Goal: Browse casually: Explore the website without a specific task or goal

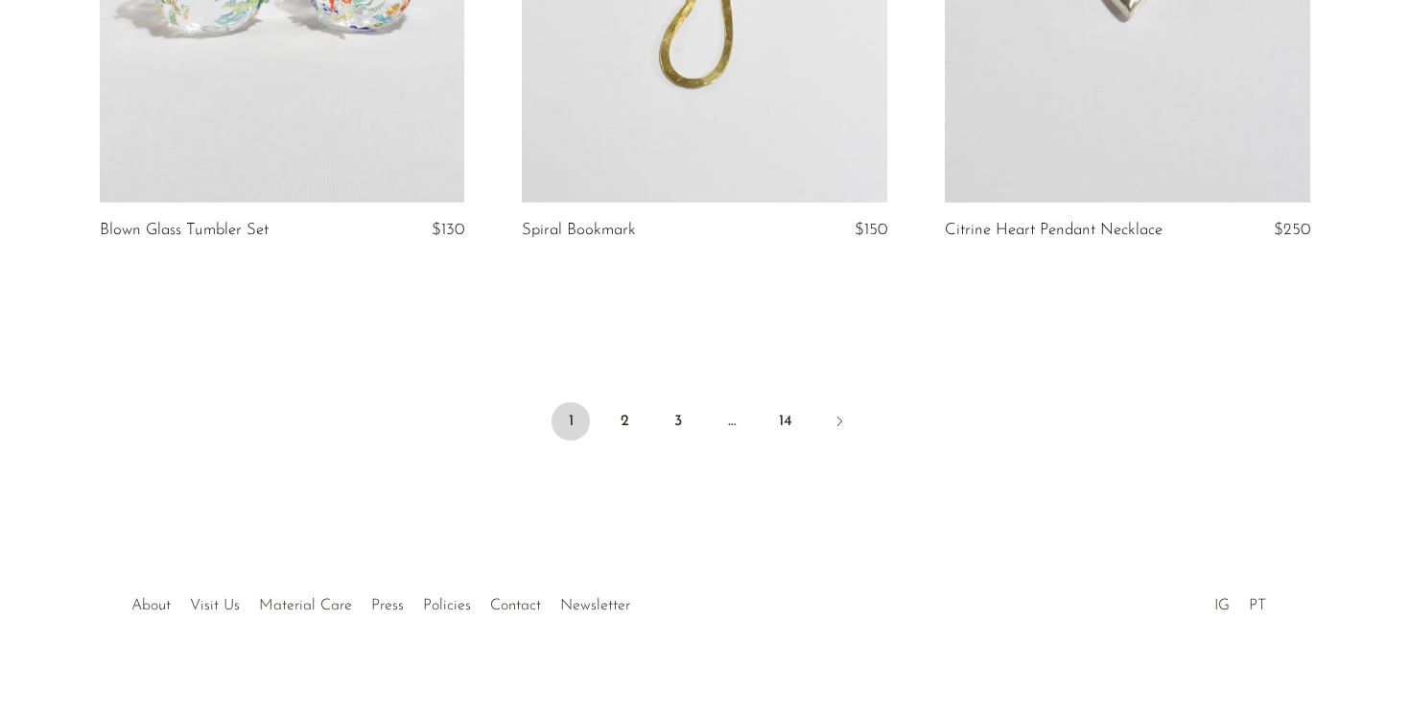
scroll to position [6865, 0]
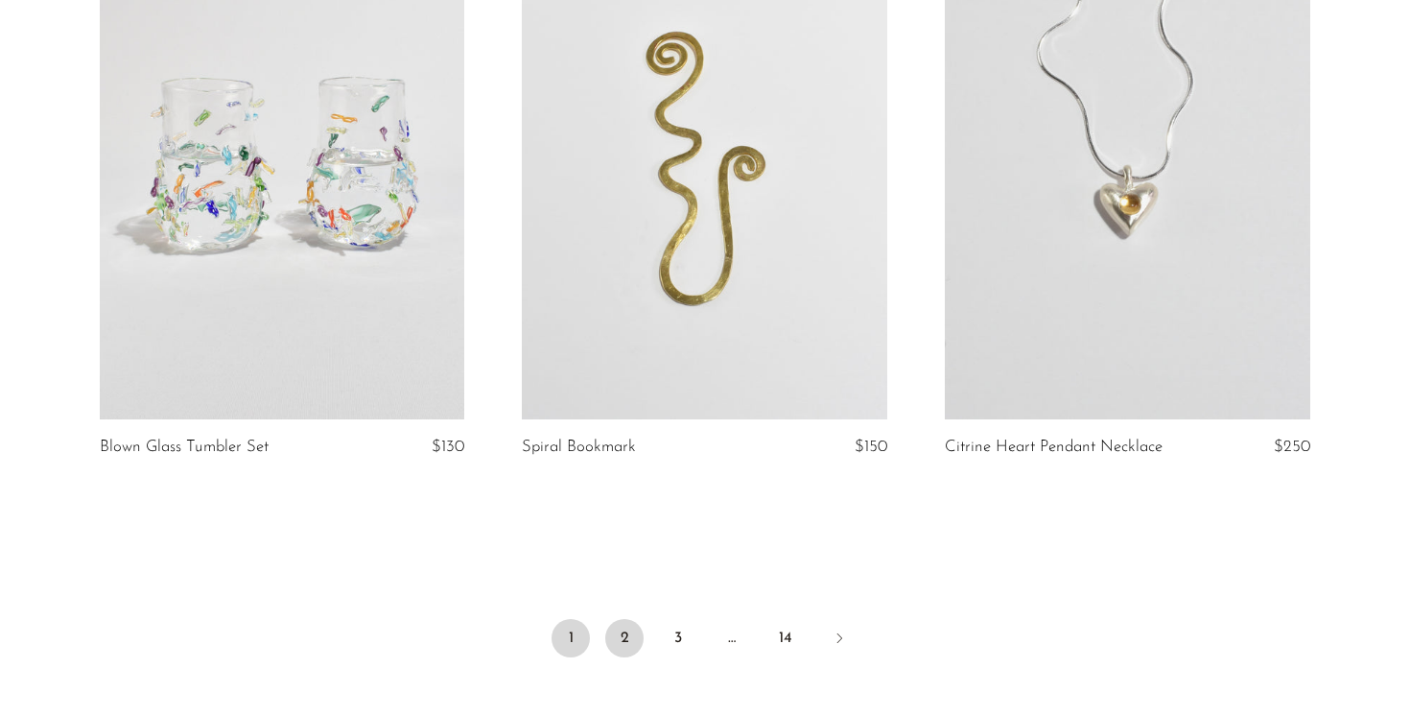
click at [632, 619] on link "2" at bounding box center [624, 638] width 38 height 38
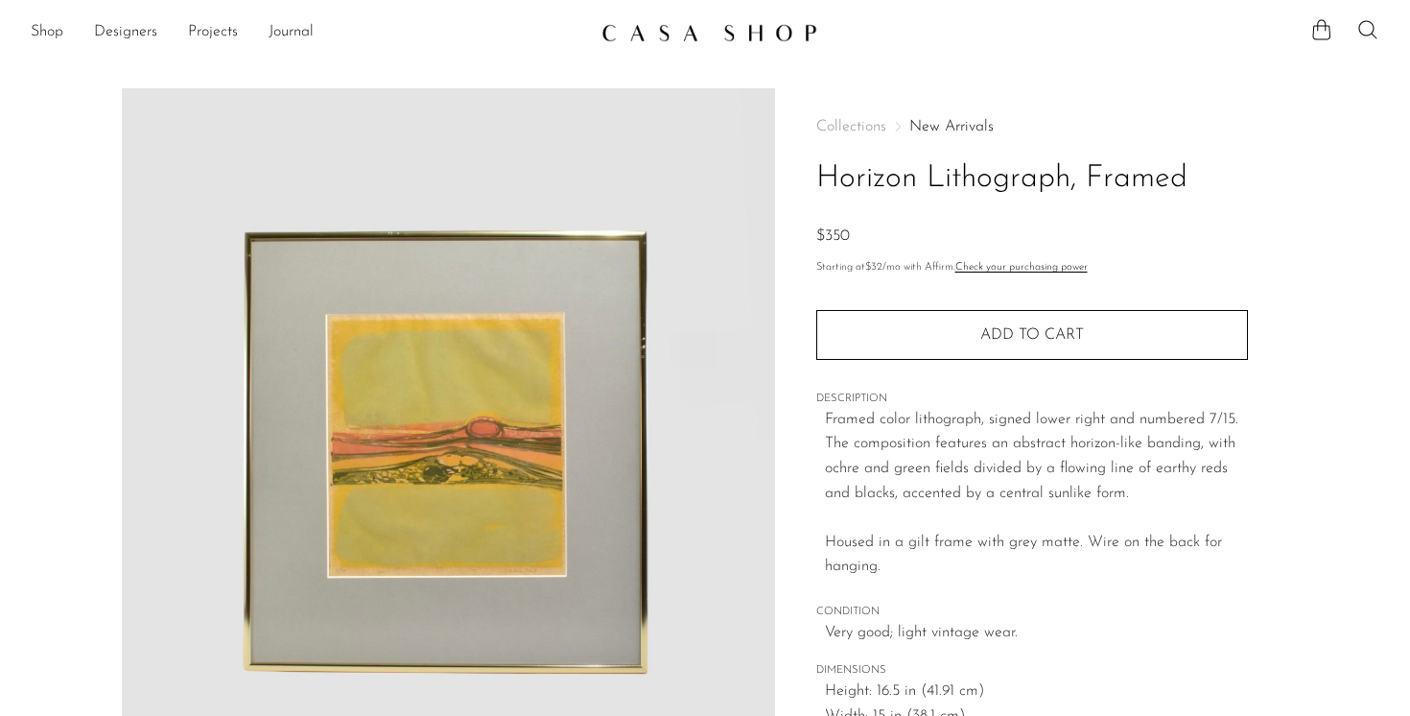
click at [885, 409] on p "Framed color lithograph, signed lower right and numbered 7/15. The composition …" at bounding box center [1036, 494] width 423 height 172
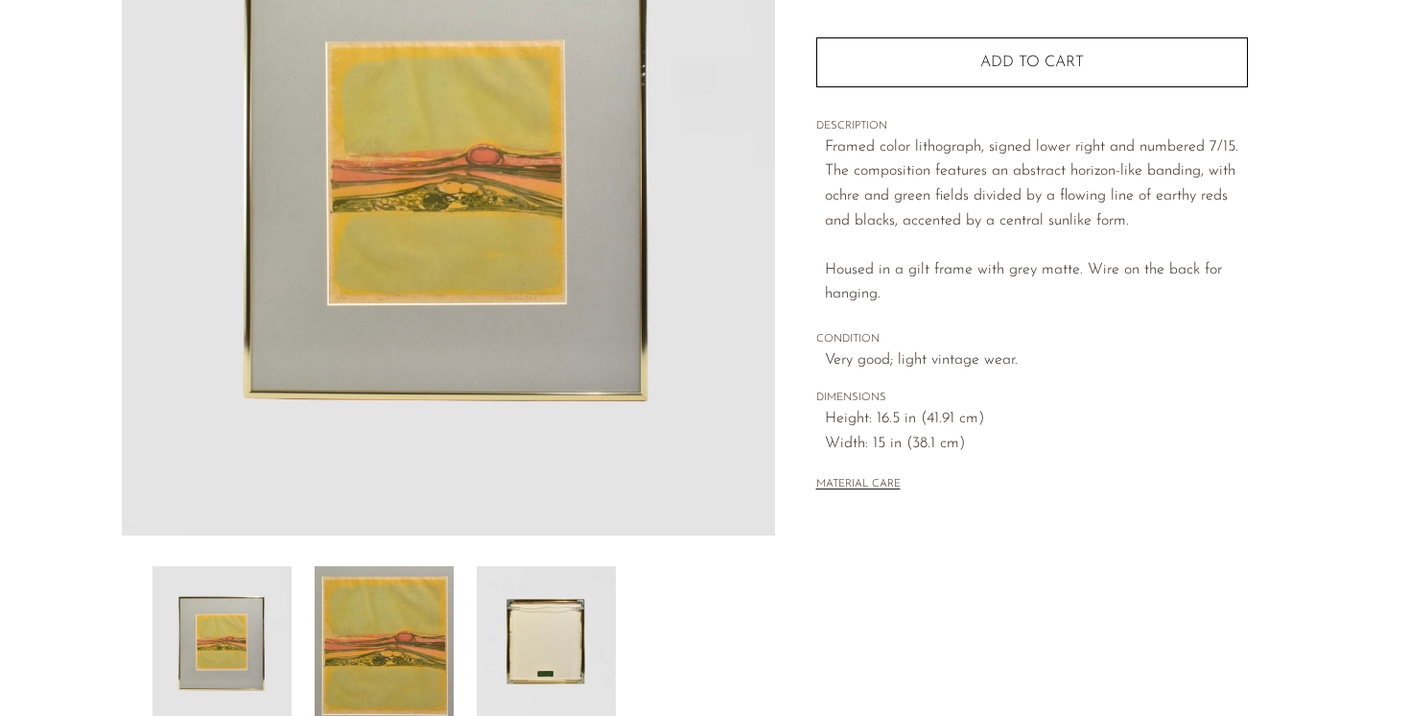
scroll to position [319, 0]
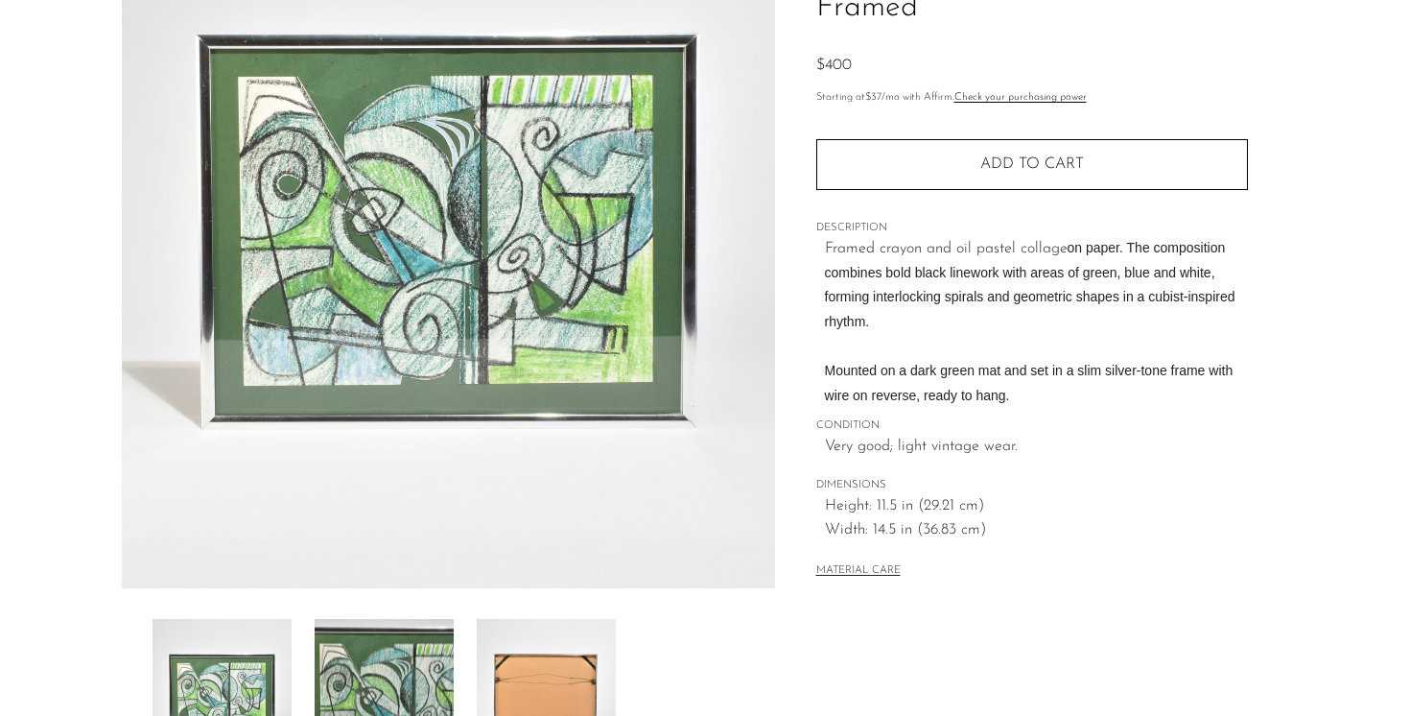
scroll to position [533, 0]
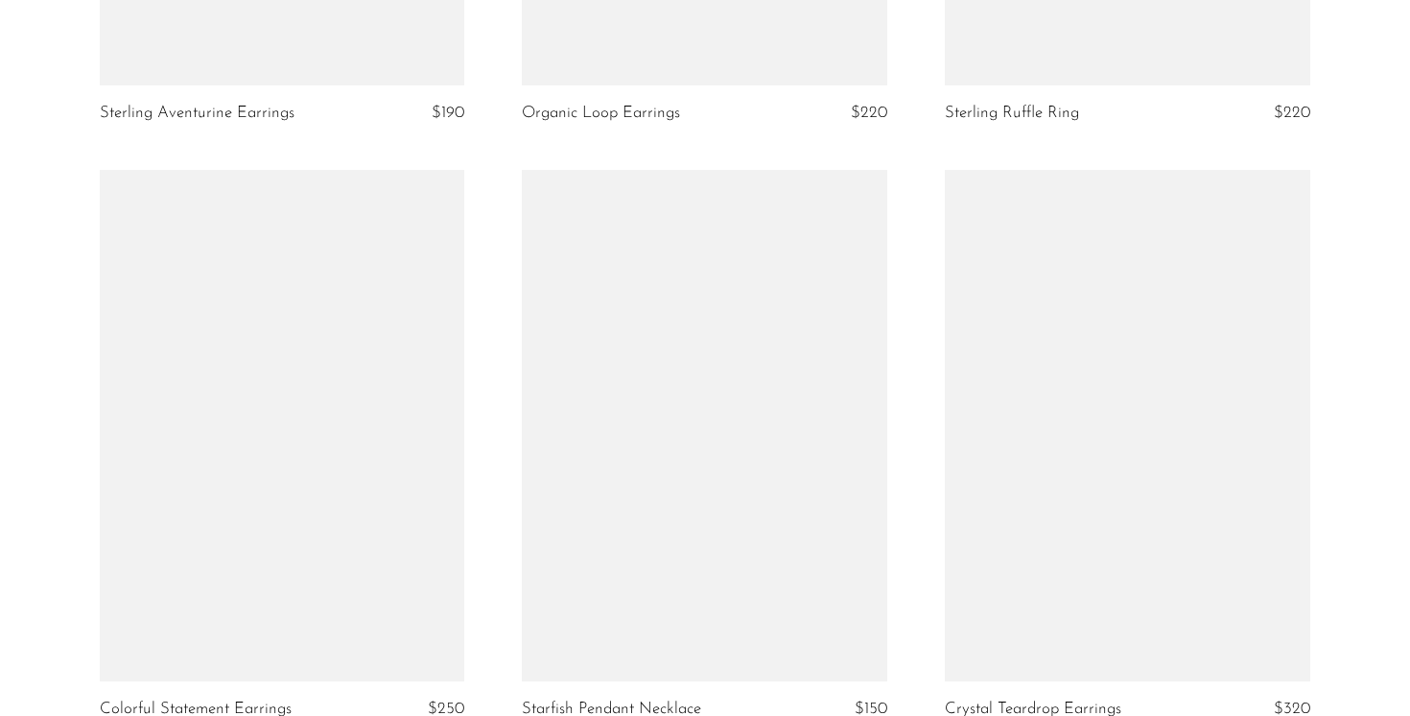
scroll to position [7100, 0]
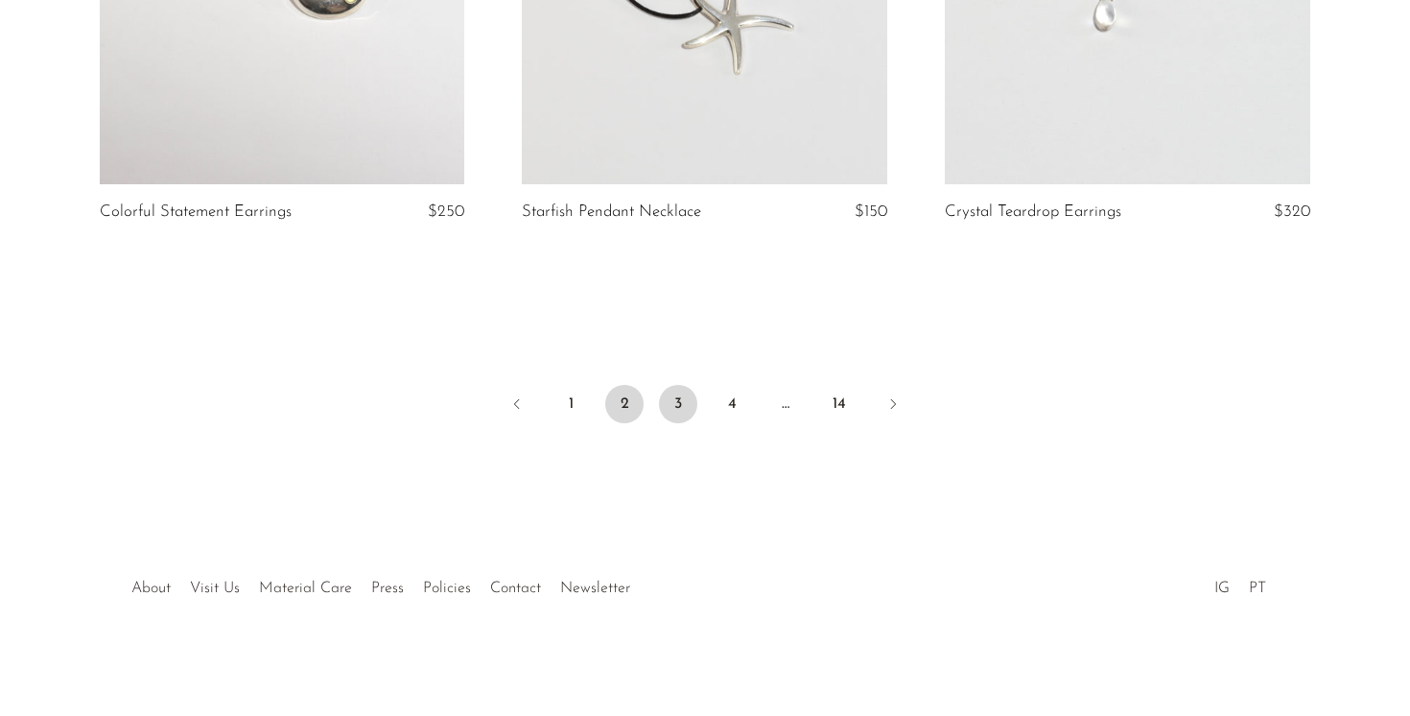
click at [677, 395] on link "3" at bounding box center [678, 404] width 38 height 38
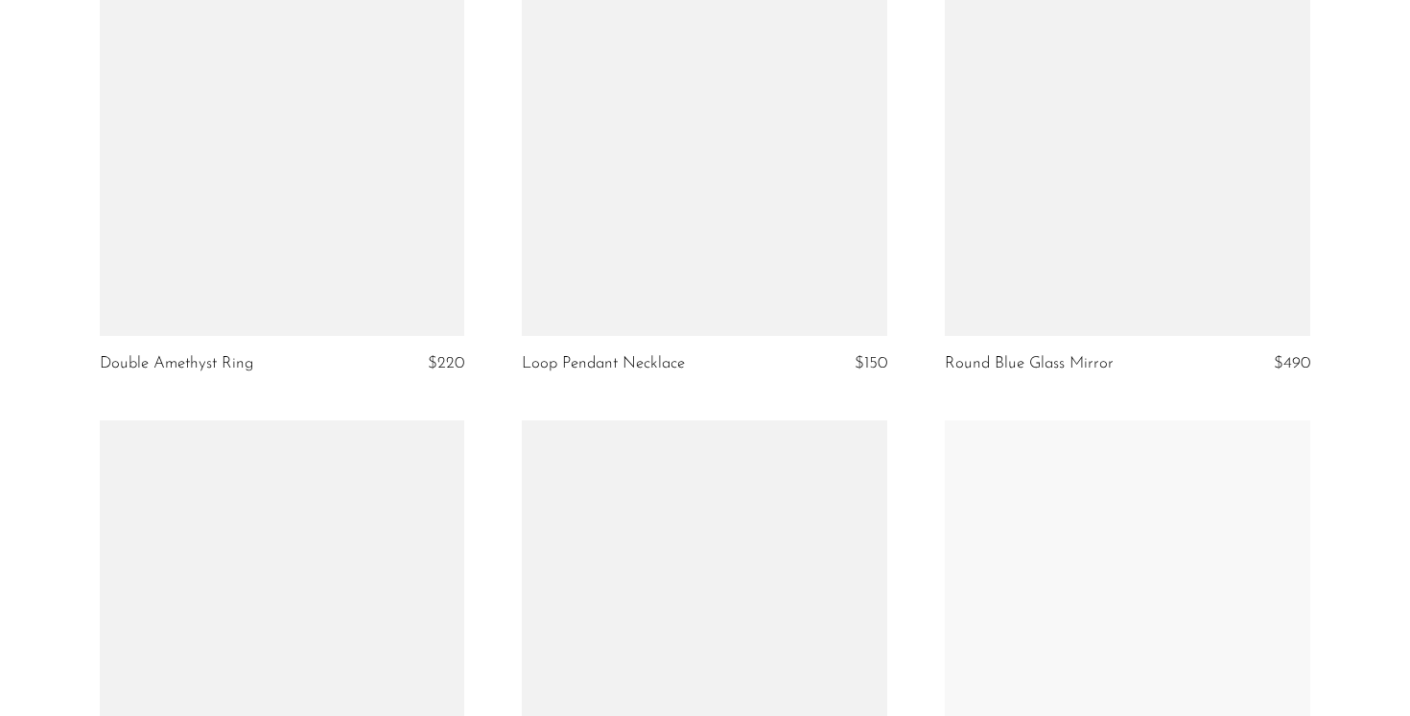
scroll to position [6710, 0]
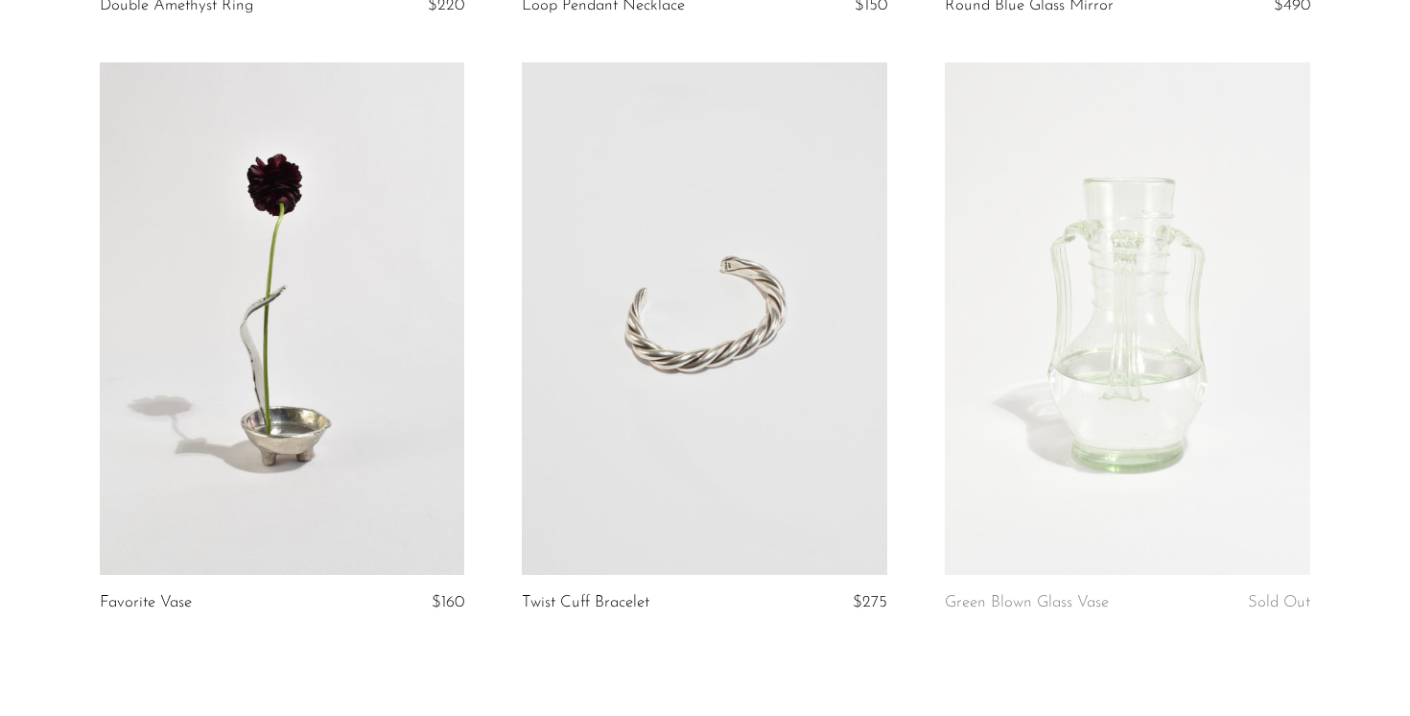
click at [317, 469] on link at bounding box center [282, 317] width 365 height 511
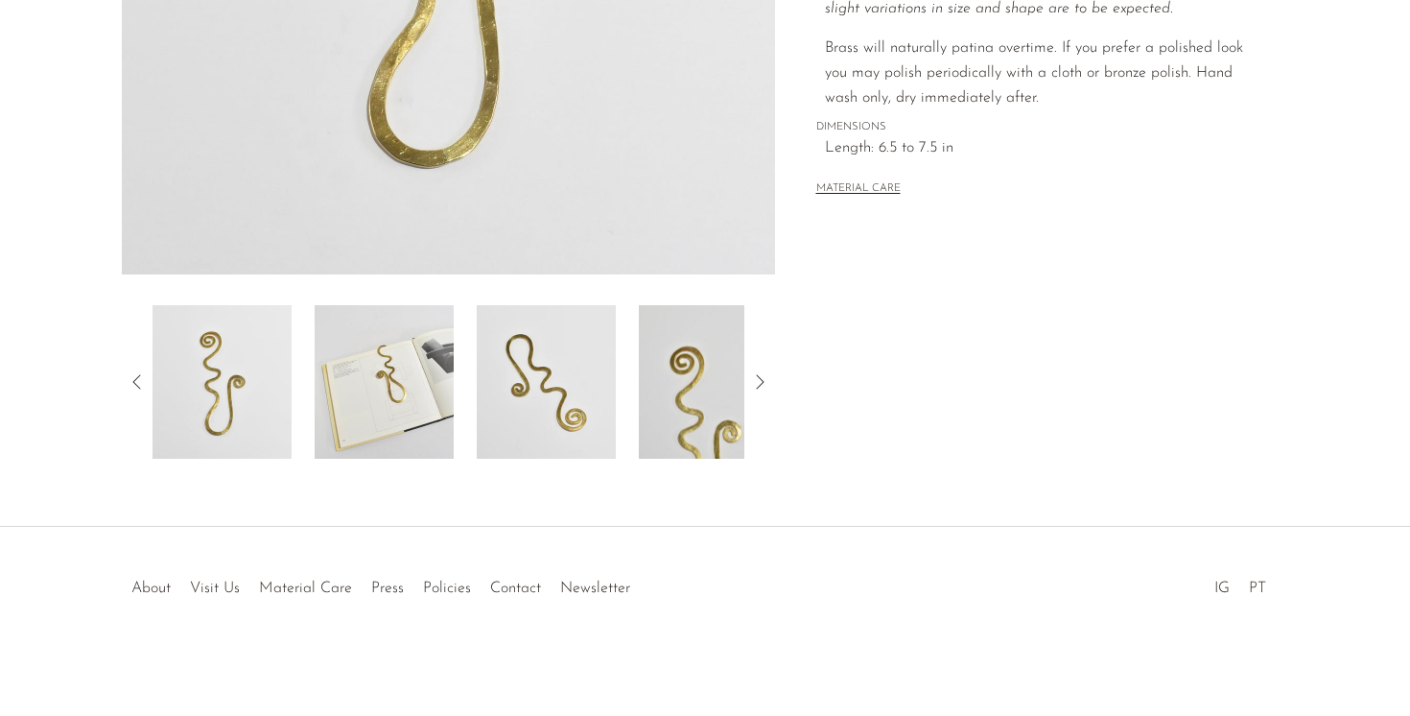
scroll to position [77, 0]
